Goal: Obtain resource: Download file/media

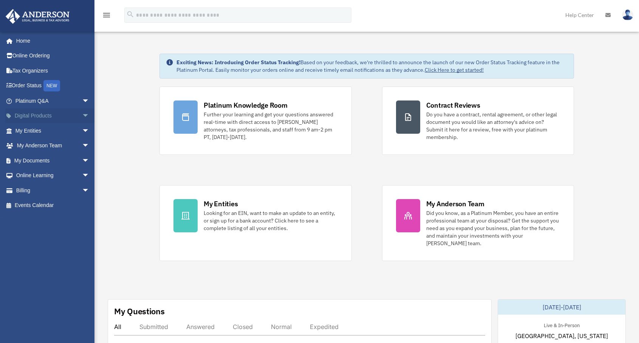
click at [82, 116] on span "arrow_drop_down" at bounding box center [89, 115] width 15 height 15
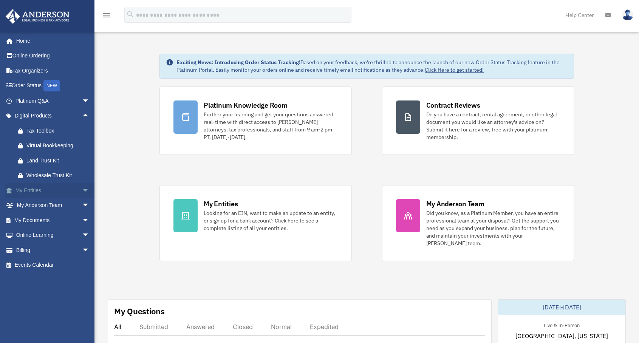
click at [49, 192] on link "My Entities arrow_drop_down" at bounding box center [53, 190] width 96 height 15
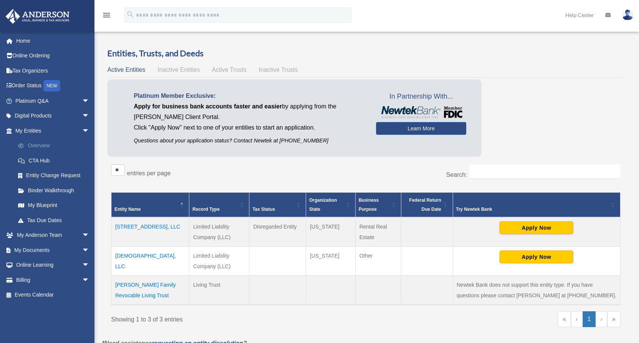
scroll to position [32, 0]
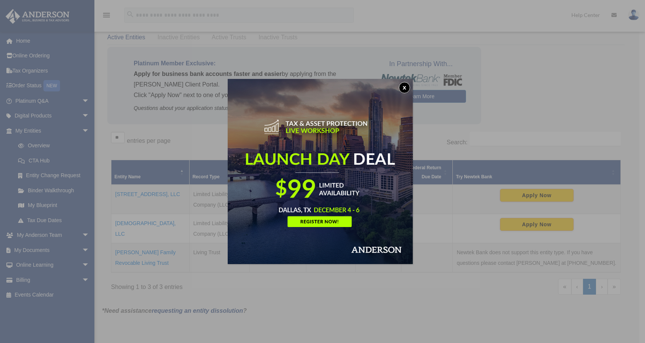
click at [408, 88] on button "x" at bounding box center [404, 87] width 11 height 11
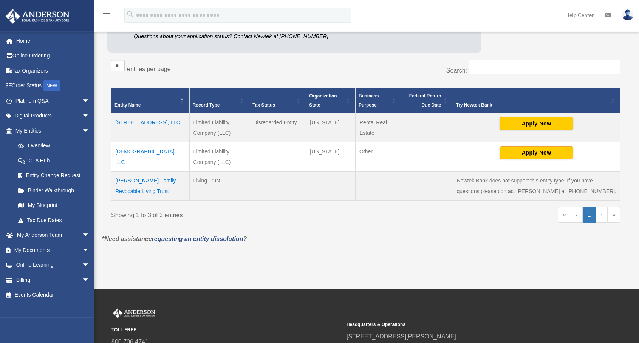
scroll to position [110, 0]
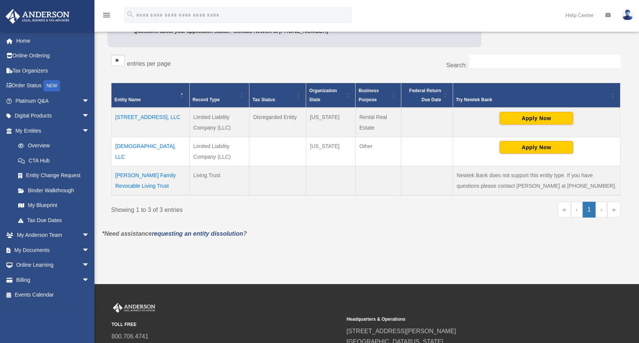
click at [142, 118] on td "[STREET_ADDRESS], LLC" at bounding box center [150, 122] width 78 height 29
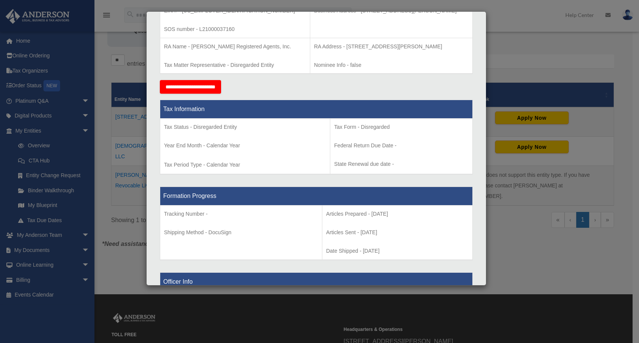
scroll to position [233, 0]
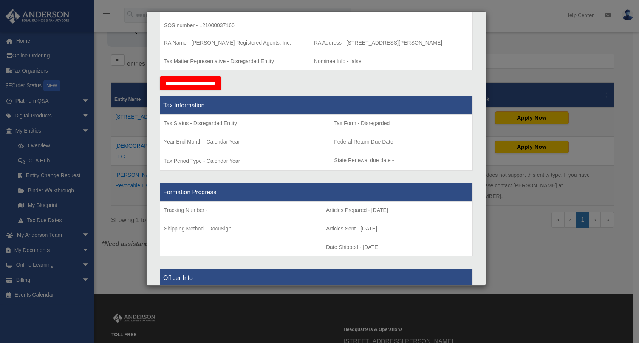
click at [553, 263] on div "Details × Articles Sent Organizational Date" at bounding box center [319, 171] width 639 height 343
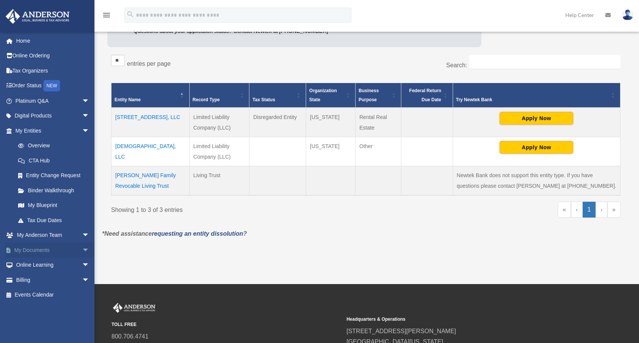
click at [59, 249] on link "My Documents arrow_drop_down" at bounding box center [53, 250] width 96 height 15
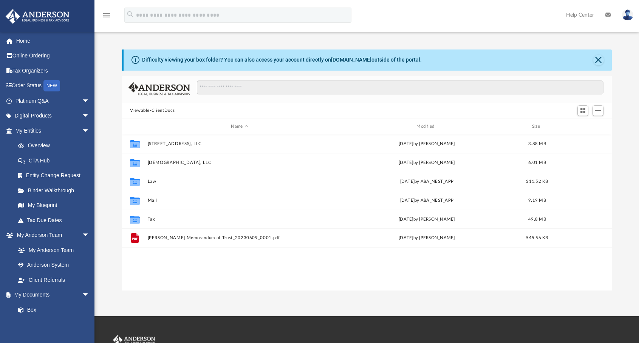
scroll to position [165, 483]
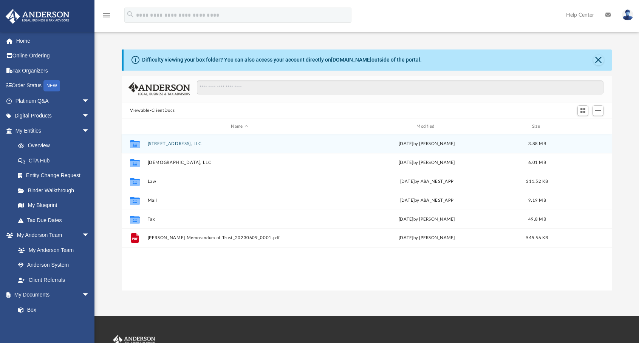
click at [164, 144] on button "[STREET_ADDRESS], LLC" at bounding box center [240, 143] width 184 height 5
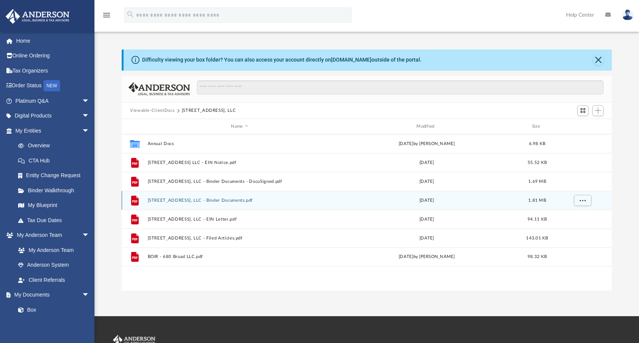
click at [226, 201] on button "680 Broad Ave, LLC - Binder Documents.pdf" at bounding box center [240, 200] width 184 height 5
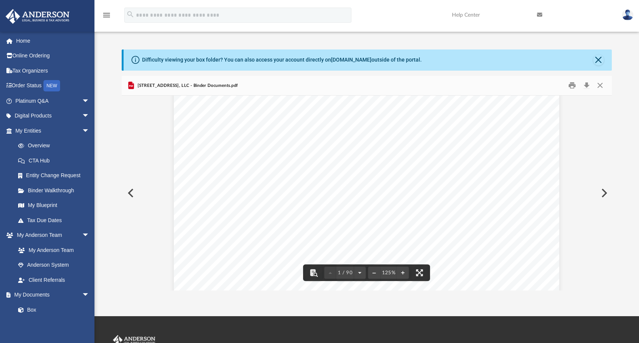
scroll to position [88, 0]
click at [605, 193] on button "Preview" at bounding box center [603, 192] width 17 height 21
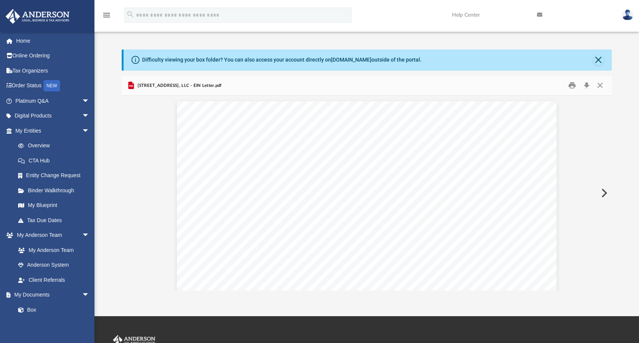
click at [605, 193] on button "Preview" at bounding box center [603, 192] width 17 height 21
click at [597, 60] on button "Close" at bounding box center [598, 60] width 11 height 11
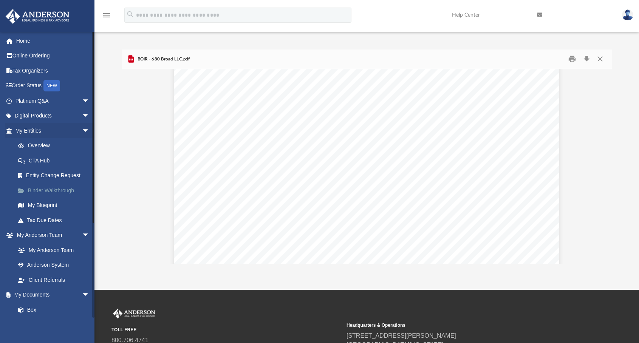
click at [64, 189] on link "Binder Walkthrough" at bounding box center [56, 190] width 90 height 15
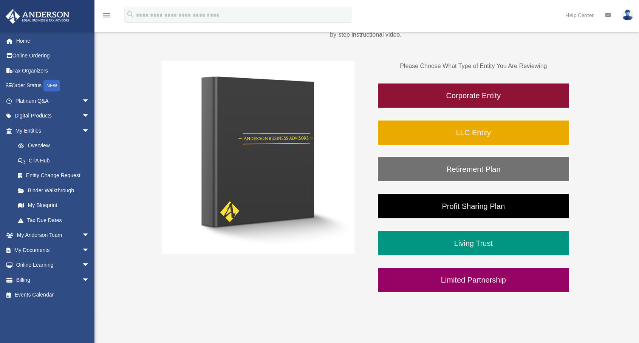
scroll to position [116, 0]
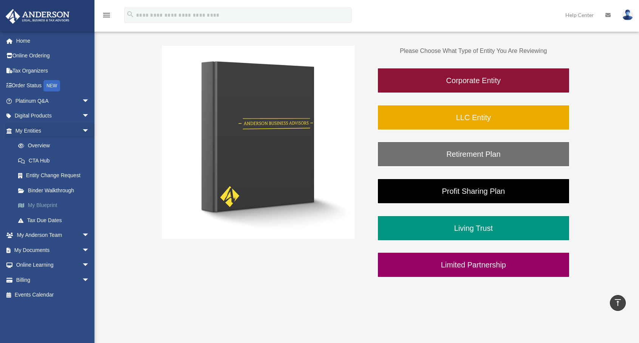
click at [53, 206] on link "My Blueprint" at bounding box center [56, 205] width 90 height 15
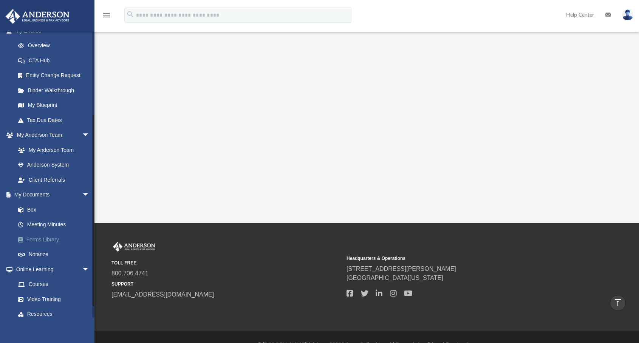
scroll to position [136, 0]
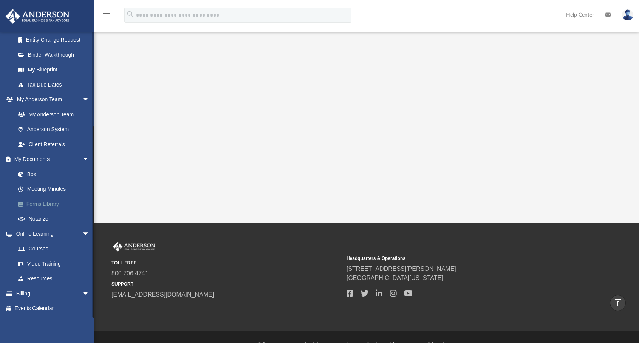
click at [56, 201] on link "Forms Library" at bounding box center [56, 203] width 90 height 15
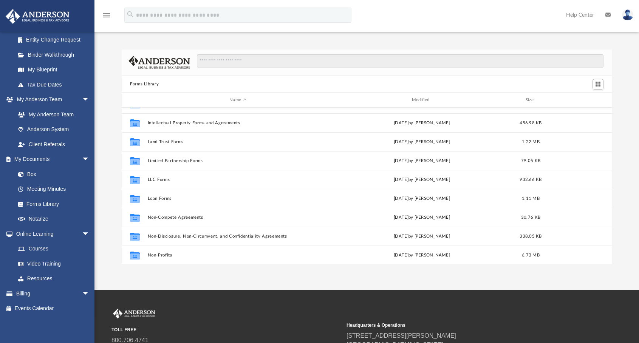
scroll to position [299, 0]
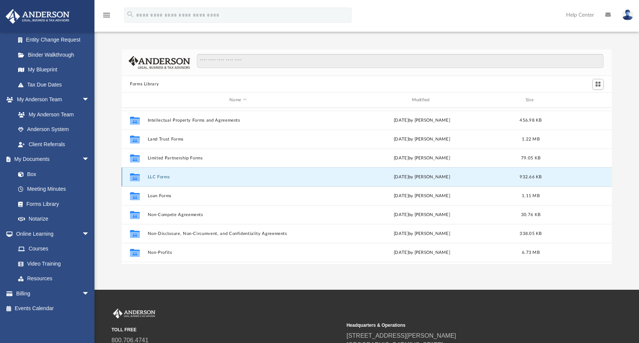
click at [165, 177] on button "LLC Forms" at bounding box center [238, 177] width 181 height 5
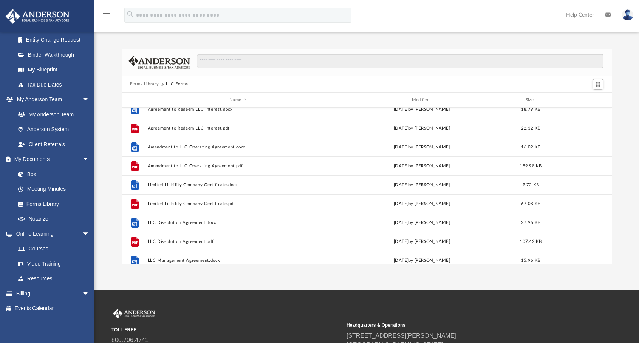
scroll to position [0, 0]
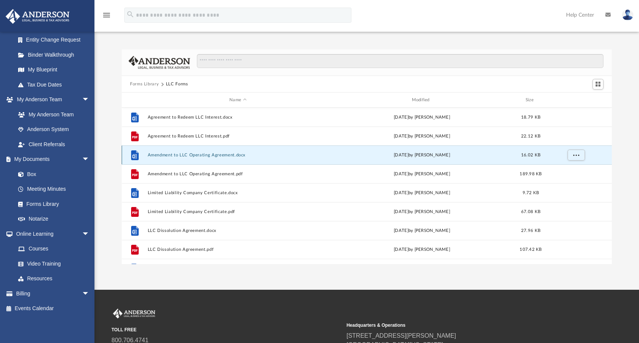
click at [201, 156] on button "Amendment to LLC Operating Agreement.docx" at bounding box center [238, 155] width 181 height 5
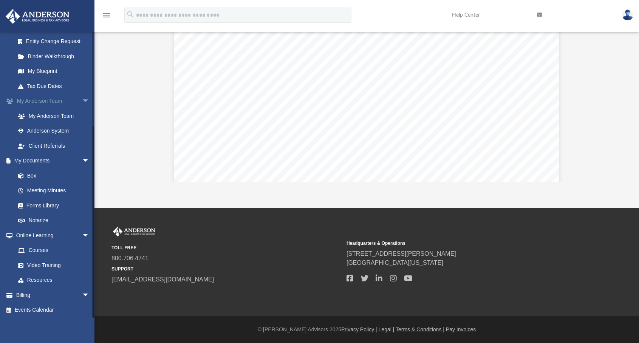
scroll to position [136, 0]
click at [35, 173] on link "Box" at bounding box center [56, 174] width 90 height 15
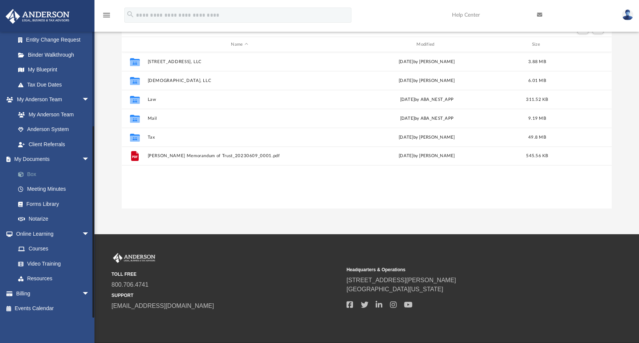
scroll to position [165, 483]
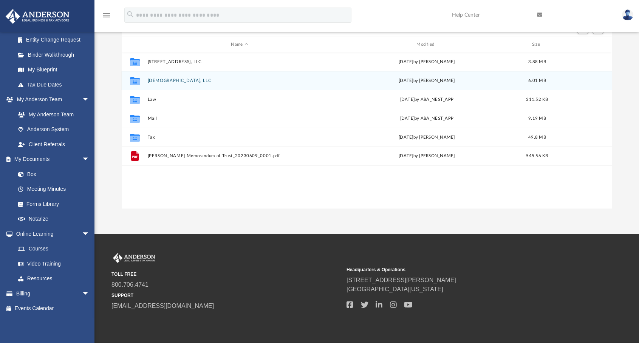
click at [133, 80] on icon "grid" at bounding box center [135, 82] width 10 height 6
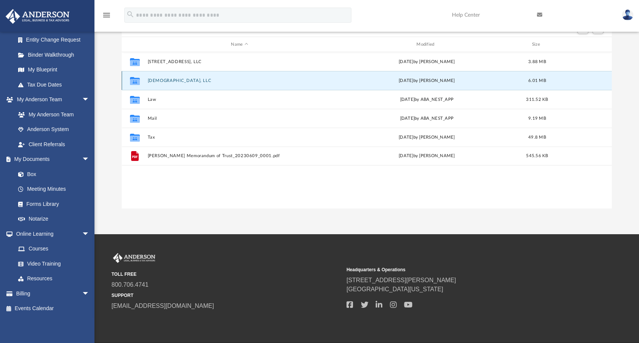
click at [134, 79] on icon "grid" at bounding box center [135, 82] width 10 height 6
click at [168, 82] on button "[DEMOGRAPHIC_DATA], LLC" at bounding box center [240, 80] width 184 height 5
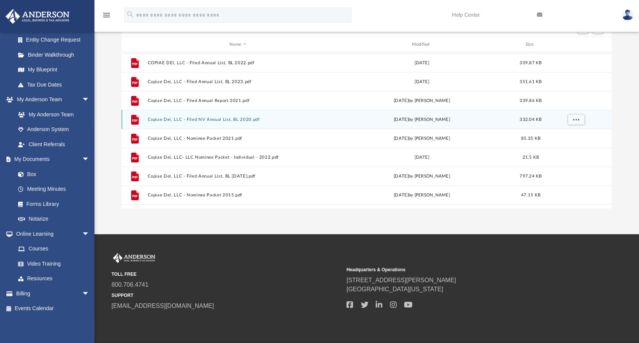
scroll to position [146, 0]
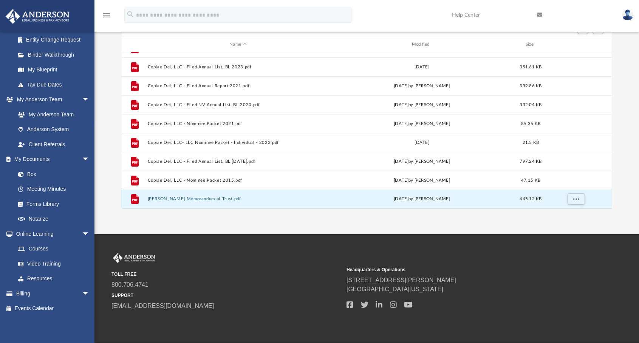
click at [193, 199] on button "[PERSON_NAME] Memorandum of Trust.pdf" at bounding box center [238, 199] width 181 height 5
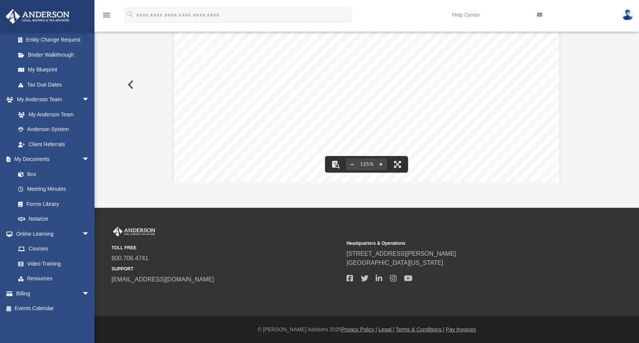
scroll to position [0, 0]
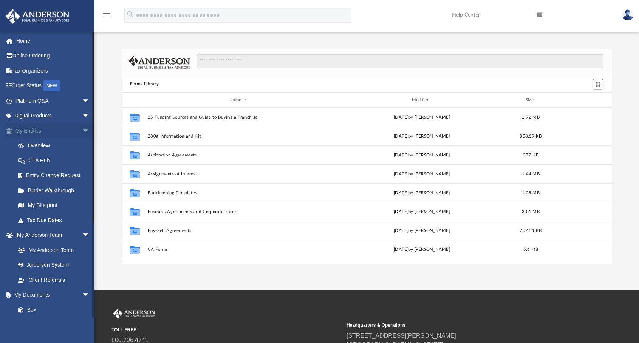
click at [55, 130] on link "My Entities arrow_drop_down" at bounding box center [53, 130] width 96 height 15
click at [44, 143] on link "Overview" at bounding box center [56, 145] width 90 height 15
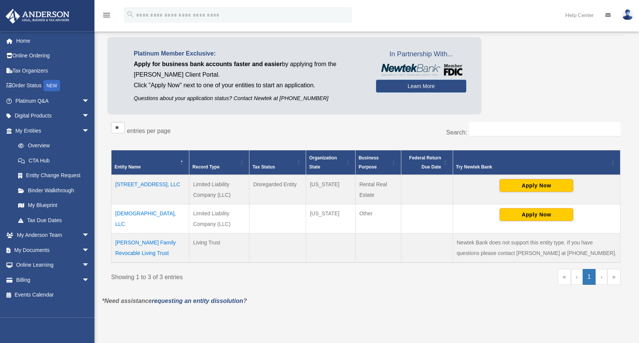
scroll to position [116, 0]
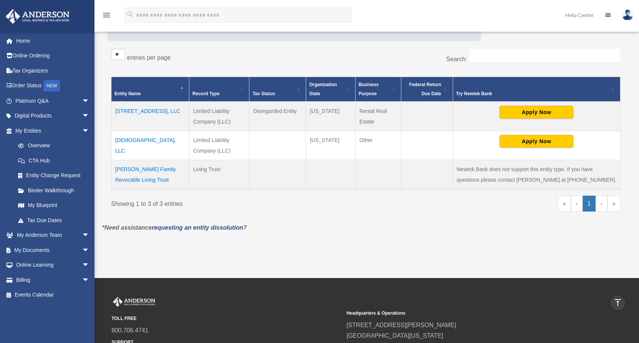
click at [136, 140] on td "[DEMOGRAPHIC_DATA], LLC" at bounding box center [150, 145] width 78 height 29
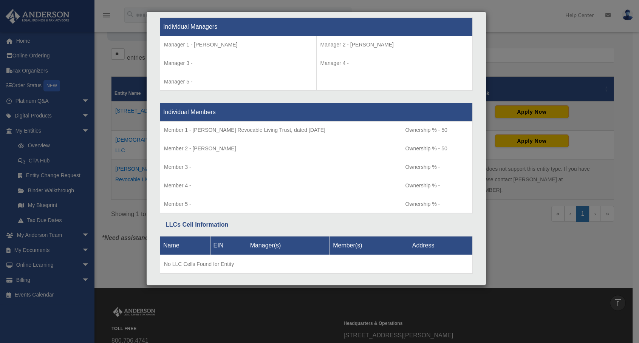
scroll to position [725, 0]
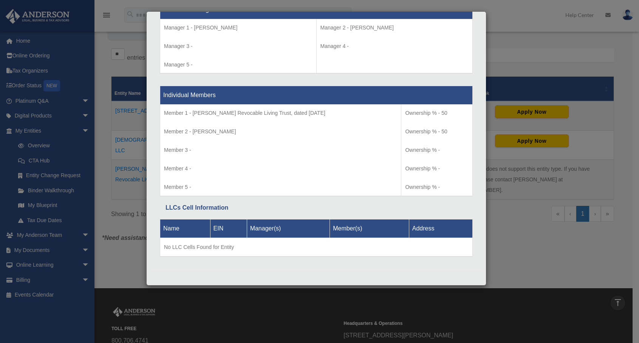
click at [534, 47] on div "Details × Articles Sent Organizational Date" at bounding box center [319, 171] width 639 height 343
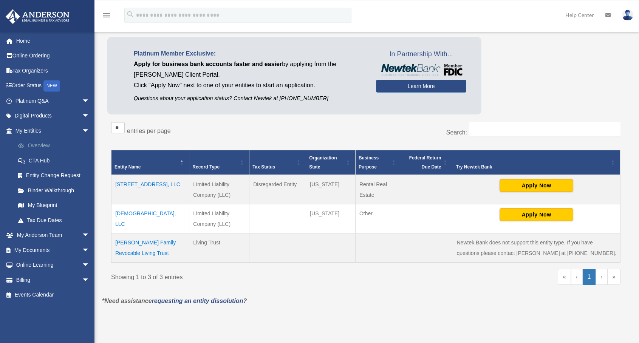
scroll to position [77, 0]
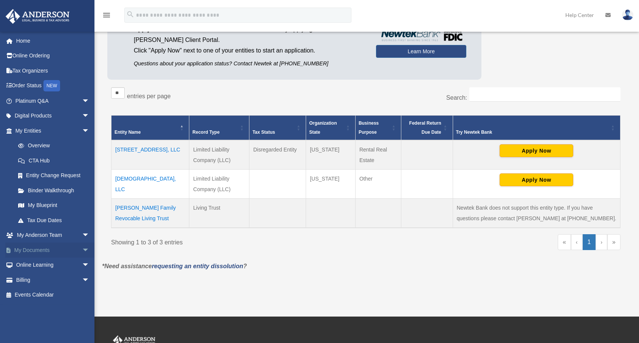
click at [41, 249] on link "My Documents arrow_drop_down" at bounding box center [53, 250] width 96 height 15
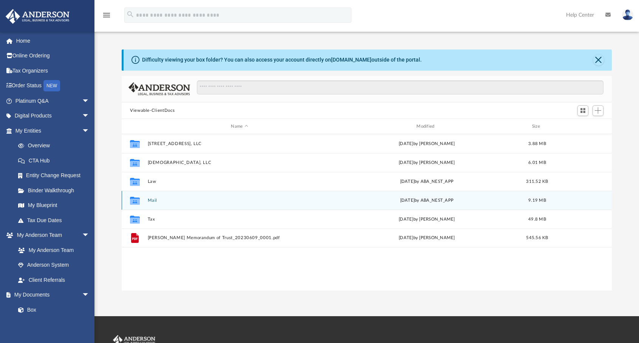
scroll to position [165, 483]
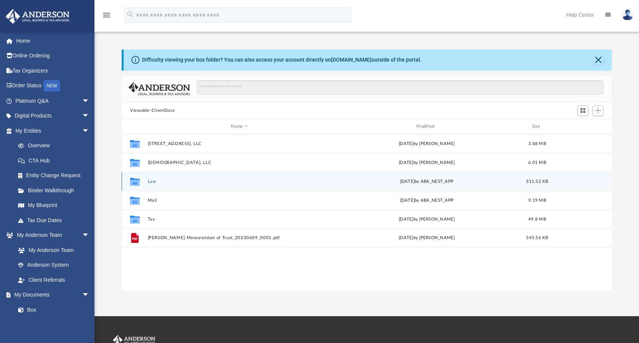
click at [135, 182] on icon "grid" at bounding box center [135, 183] width 10 height 6
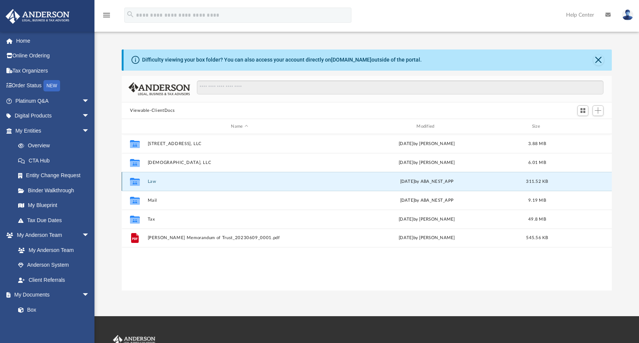
click at [158, 182] on button "Law" at bounding box center [240, 181] width 184 height 5
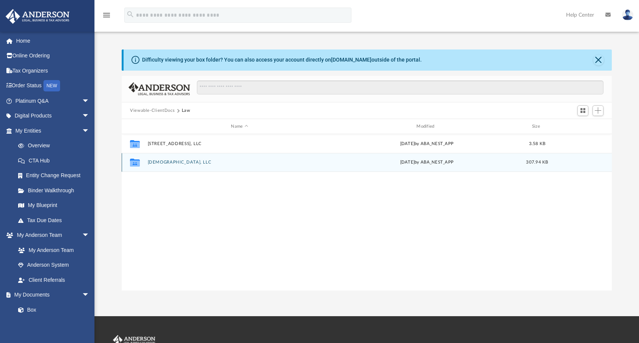
click at [163, 163] on button "[DEMOGRAPHIC_DATA], LLC" at bounding box center [240, 162] width 184 height 5
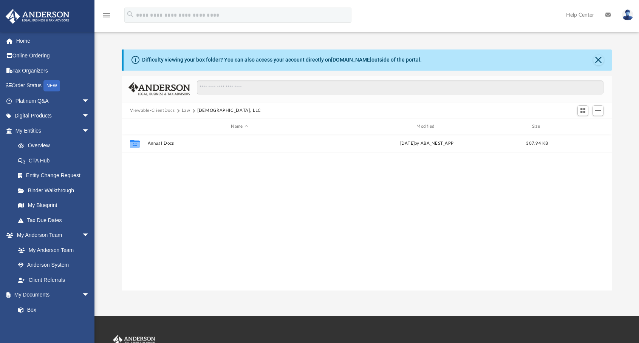
click at [184, 111] on button "Law" at bounding box center [186, 110] width 9 height 7
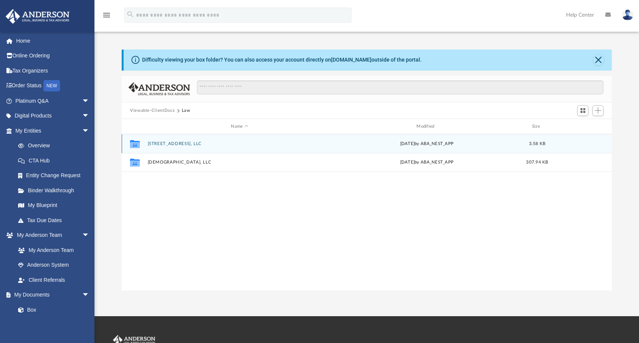
click at [159, 141] on div "Collaborated Folder [STREET_ADDRESS], LLC [DATE] by ABA_NEST_APP 3.58 KB" at bounding box center [367, 143] width 490 height 19
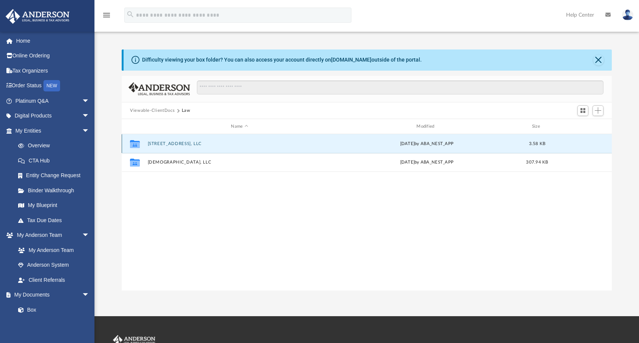
click at [137, 145] on icon "grid" at bounding box center [135, 145] width 10 height 6
click at [168, 146] on button "[STREET_ADDRESS], LLC" at bounding box center [240, 143] width 184 height 5
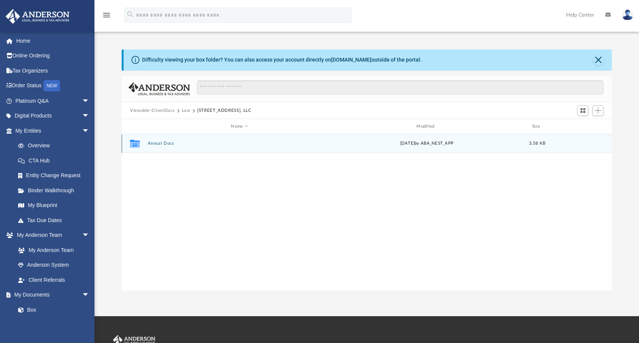
click at [163, 143] on button "Annual Docs" at bounding box center [240, 143] width 184 height 5
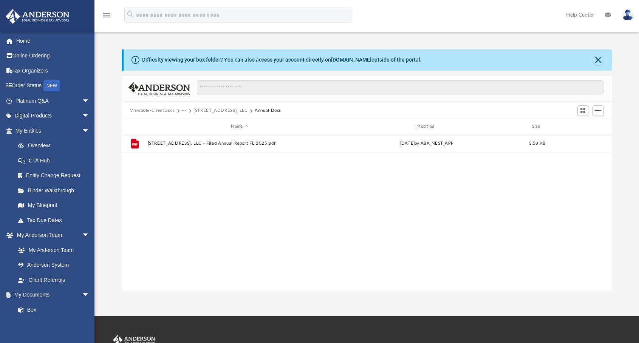
click at [201, 110] on button "[STREET_ADDRESS], LLC" at bounding box center [220, 110] width 54 height 7
click at [181, 111] on span "Viewable-ClientDocs" at bounding box center [156, 110] width 52 height 7
click at [182, 110] on button "Law" at bounding box center [186, 110] width 9 height 7
click at [150, 111] on button "Viewable-ClientDocs" at bounding box center [152, 110] width 45 height 7
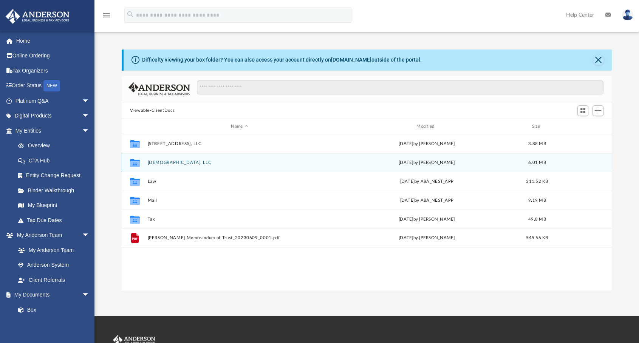
click at [163, 163] on button "[DEMOGRAPHIC_DATA], LLC" at bounding box center [240, 162] width 184 height 5
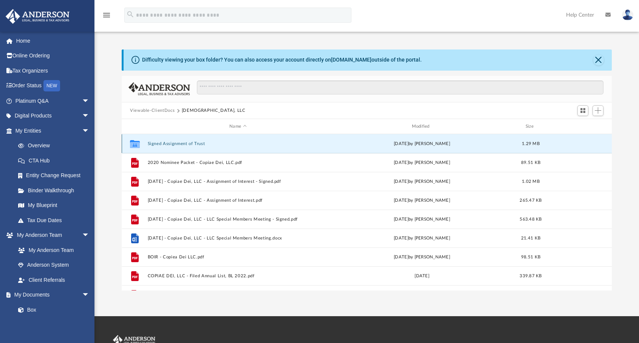
click at [176, 143] on button "Signed Assignment of Trust" at bounding box center [238, 143] width 181 height 5
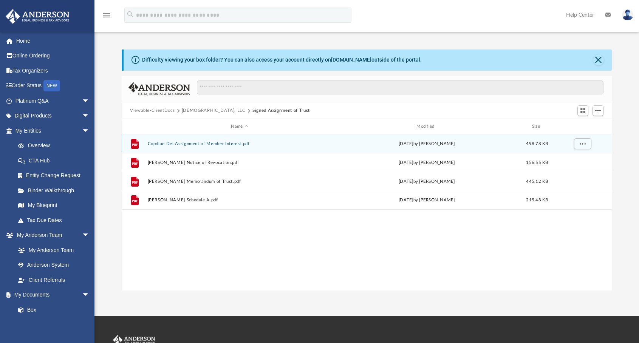
click at [198, 144] on button "Copdiae Dei Assignment of Member Interest.pdf" at bounding box center [240, 143] width 184 height 5
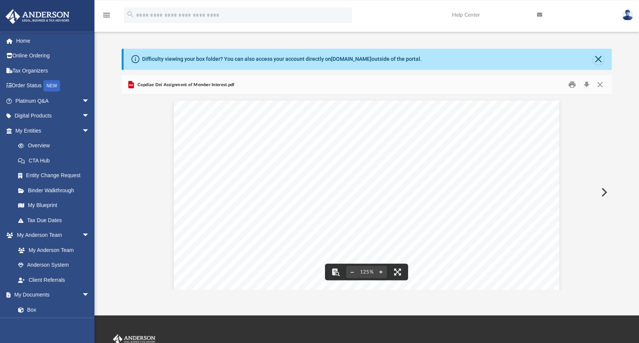
scroll to position [0, 0]
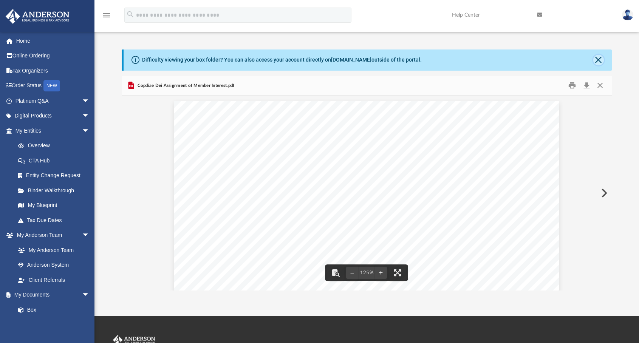
click at [596, 60] on button "Close" at bounding box center [598, 60] width 11 height 11
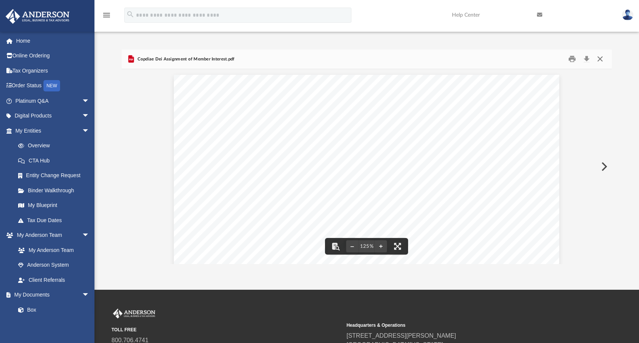
click at [601, 60] on button "Close" at bounding box center [600, 59] width 14 height 12
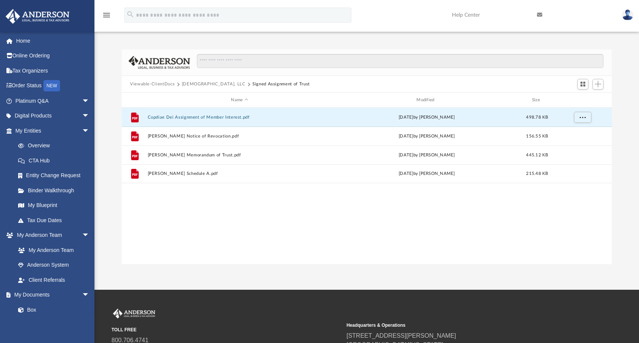
click at [196, 85] on button "[DEMOGRAPHIC_DATA], LLC" at bounding box center [214, 84] width 64 height 7
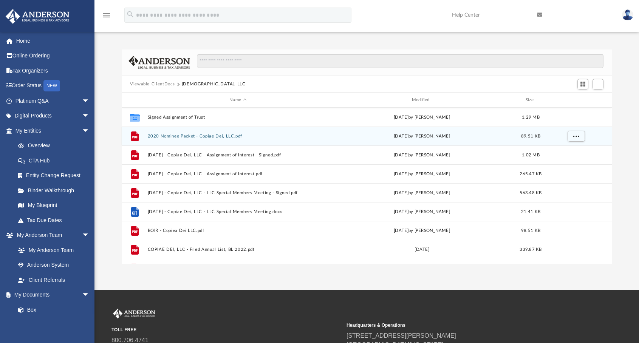
click at [182, 137] on button "2020 Nominee Packet - Copiae Dei, LLC.pdf" at bounding box center [238, 136] width 181 height 5
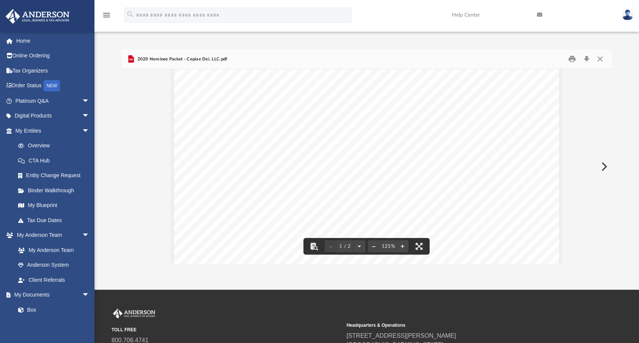
scroll to position [236, 0]
click at [600, 59] on button "Close" at bounding box center [600, 59] width 14 height 12
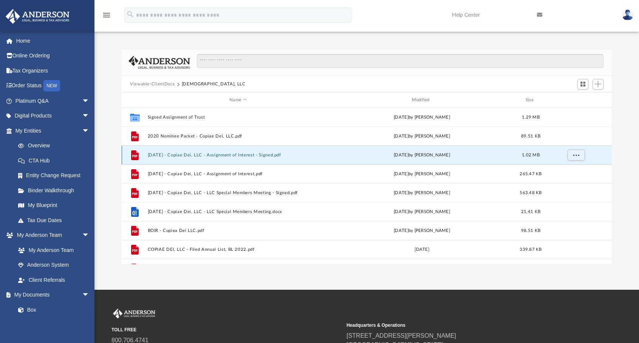
click at [199, 155] on button "[DATE] - Copiae Dei, LLC - Assignment of Interest - Signed.pdf" at bounding box center [238, 155] width 181 height 5
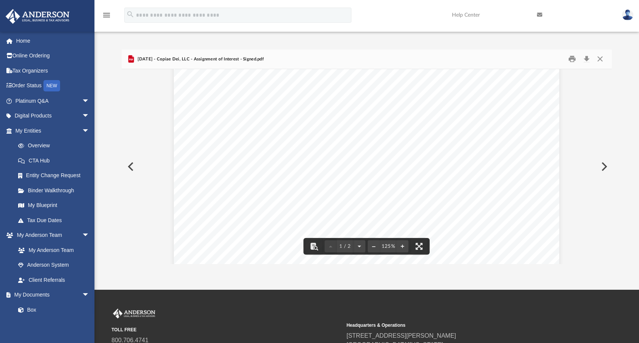
scroll to position [295, 0]
click at [598, 59] on button "Close" at bounding box center [600, 59] width 14 height 12
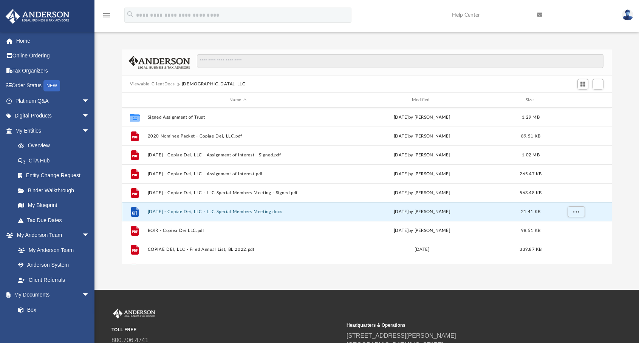
click at [251, 212] on button "[DATE] - Copiae Dei, LLC - LLC Special Members Meeting.docx" at bounding box center [238, 211] width 181 height 5
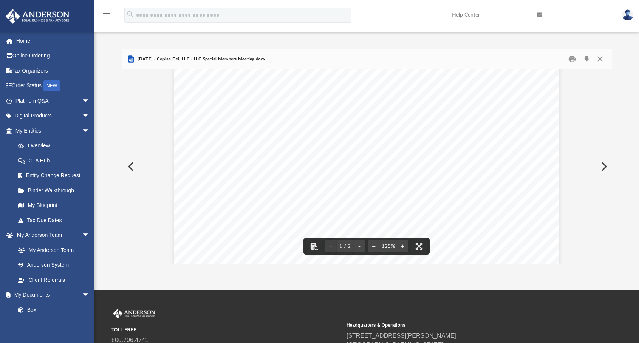
scroll to position [236, 0]
click at [600, 60] on button "Close" at bounding box center [600, 59] width 14 height 12
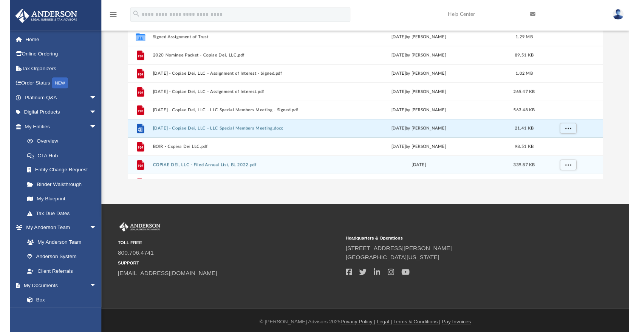
scroll to position [0, 0]
